Goal: Navigation & Orientation: Find specific page/section

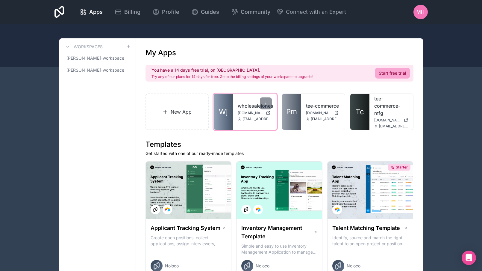
click at [246, 125] on div "wholesalejones [DOMAIN_NAME] [EMAIL_ADDRESS][DOMAIN_NAME]" at bounding box center [255, 112] width 44 height 36
click at [238, 117] on icon at bounding box center [240, 119] width 4 height 4
click at [225, 114] on span "Wj" at bounding box center [223, 112] width 9 height 10
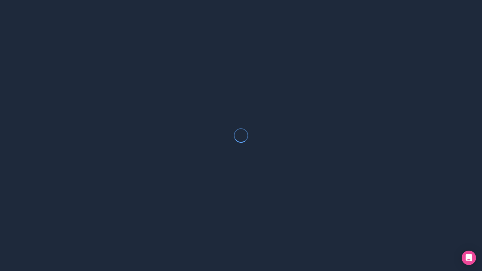
click at [225, 114] on div at bounding box center [241, 135] width 482 height 271
